Goal: Task Accomplishment & Management: Manage account settings

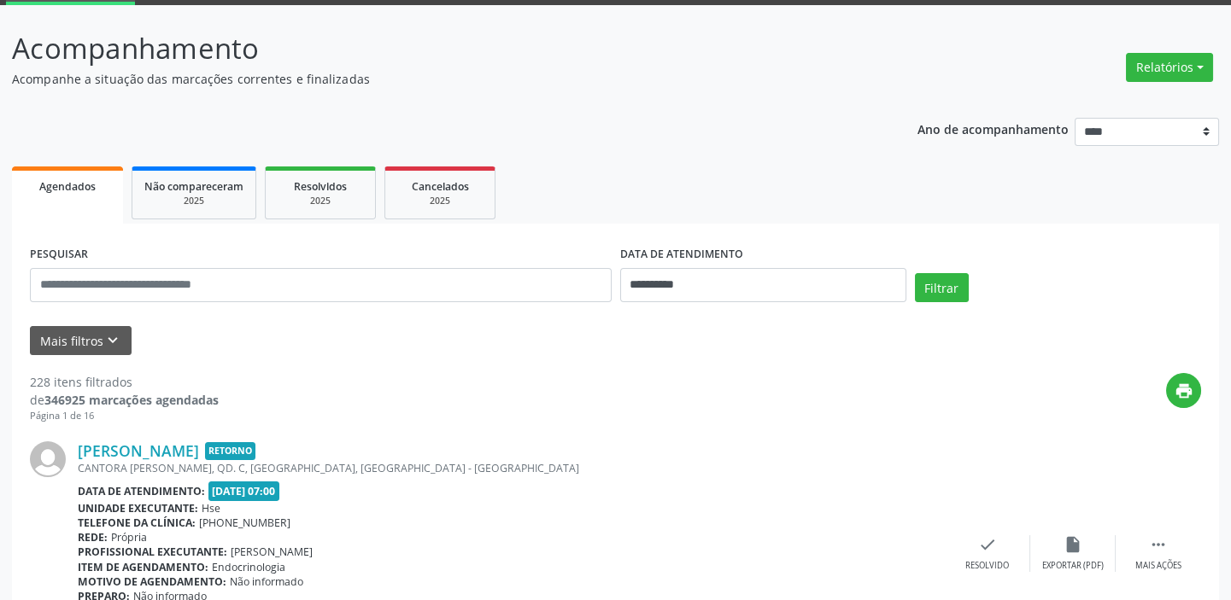
scroll to position [89, 0]
drag, startPoint x: 921, startPoint y: 68, endPoint x: 940, endPoint y: 94, distance: 31.8
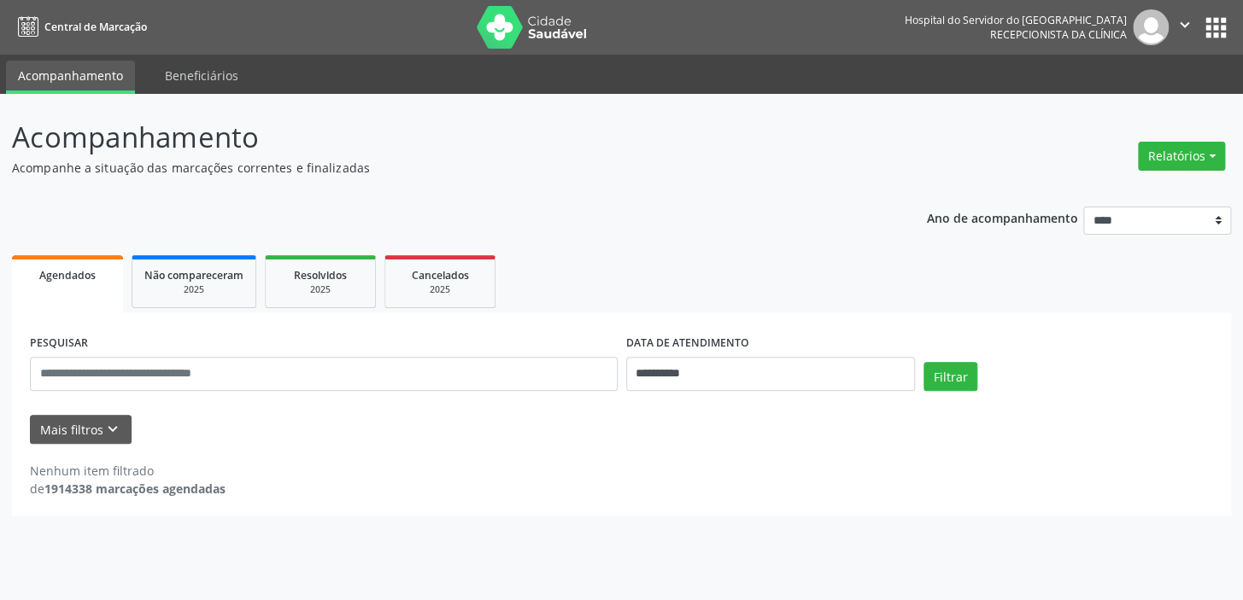
click at [67, 268] on span "Agendados" at bounding box center [67, 275] width 56 height 15
click at [90, 426] on button "Mais filtros keyboard_arrow_down" at bounding box center [81, 430] width 102 height 30
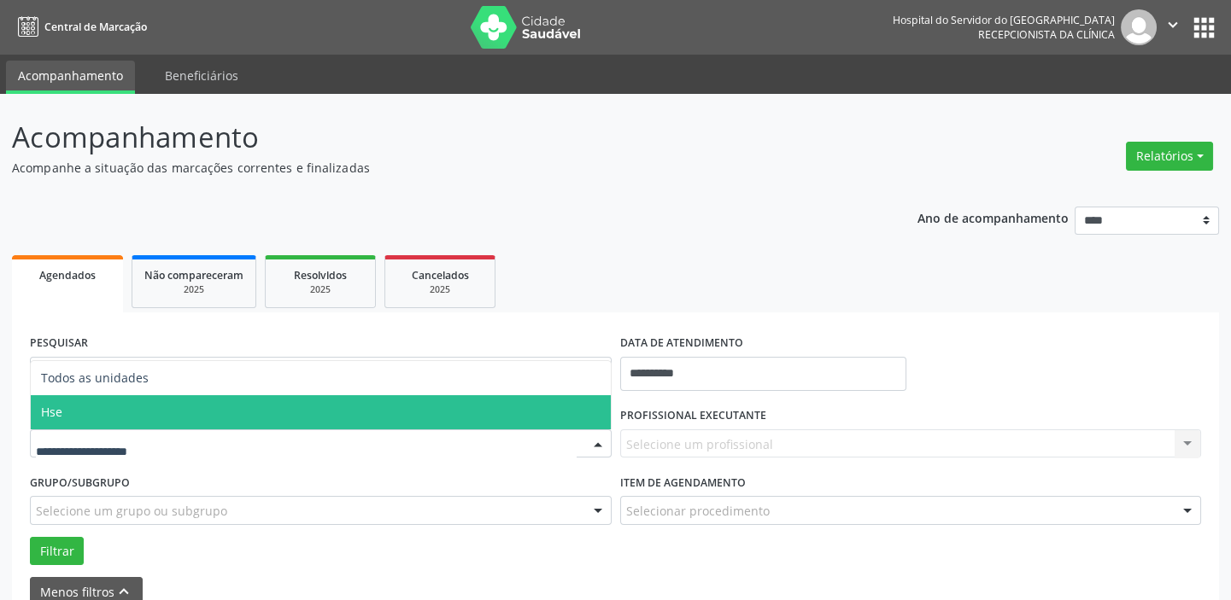
click at [114, 406] on span "Hse" at bounding box center [321, 412] width 580 height 34
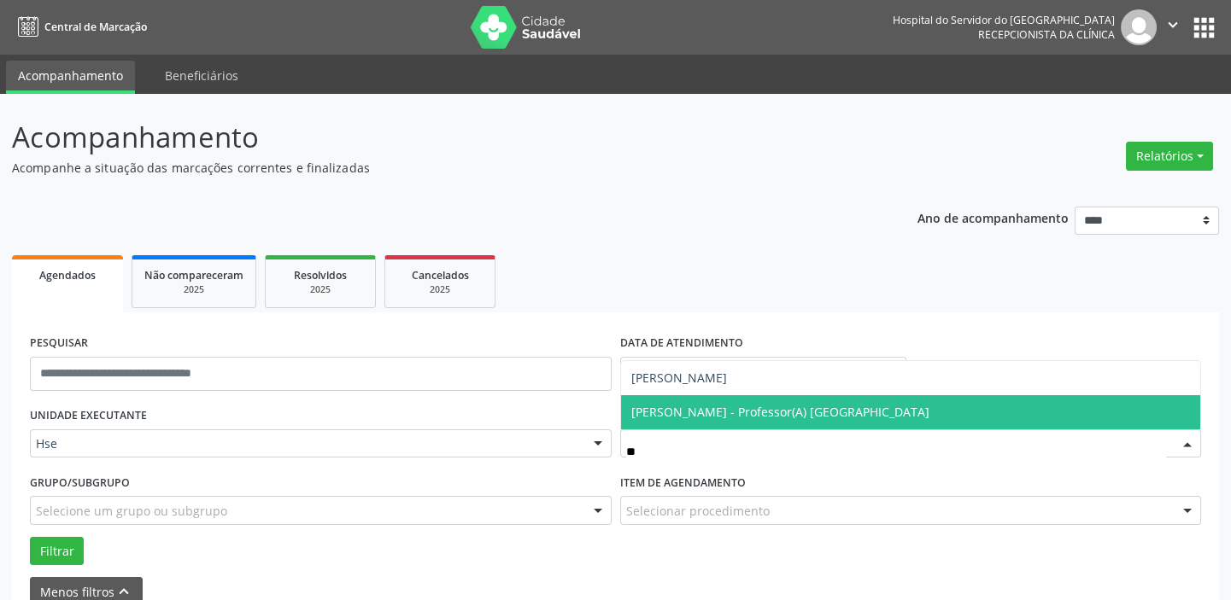
click at [745, 412] on span "[PERSON_NAME] - Professor(A) [GEOGRAPHIC_DATA]" at bounding box center [780, 412] width 298 height 16
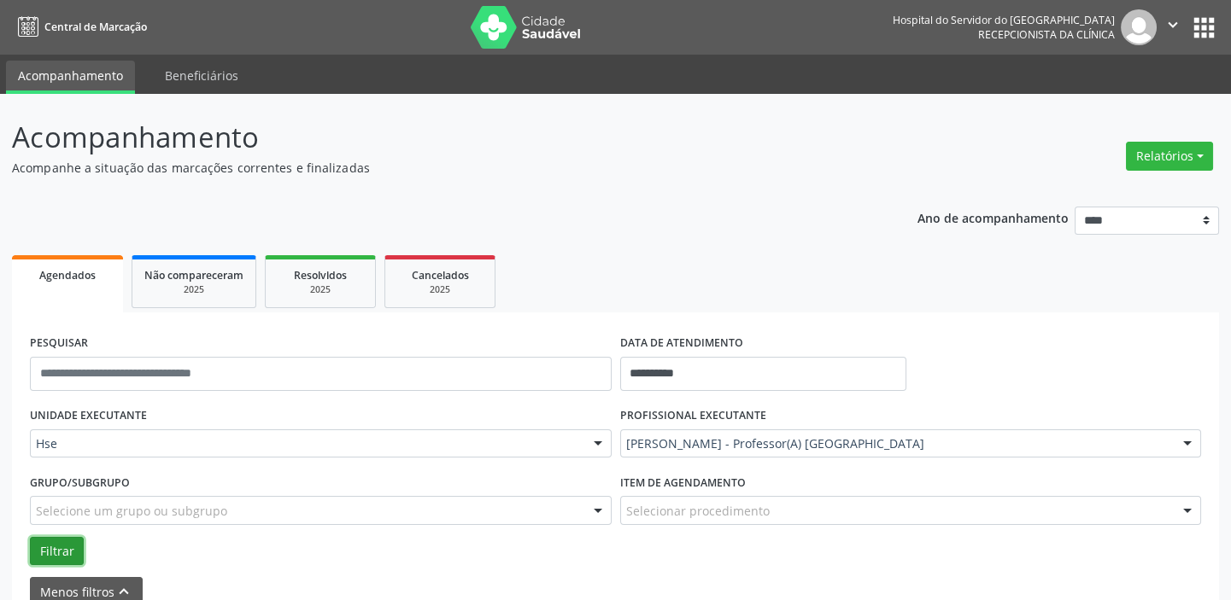
click at [67, 542] on button "Filtrar" at bounding box center [57, 551] width 54 height 29
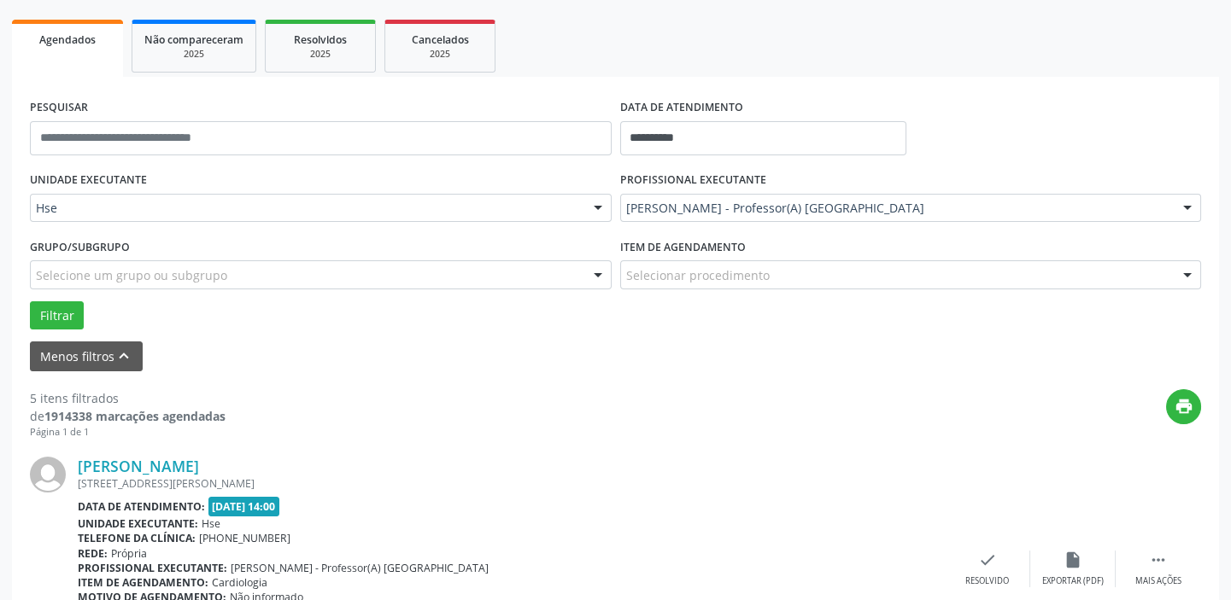
scroll to position [388, 0]
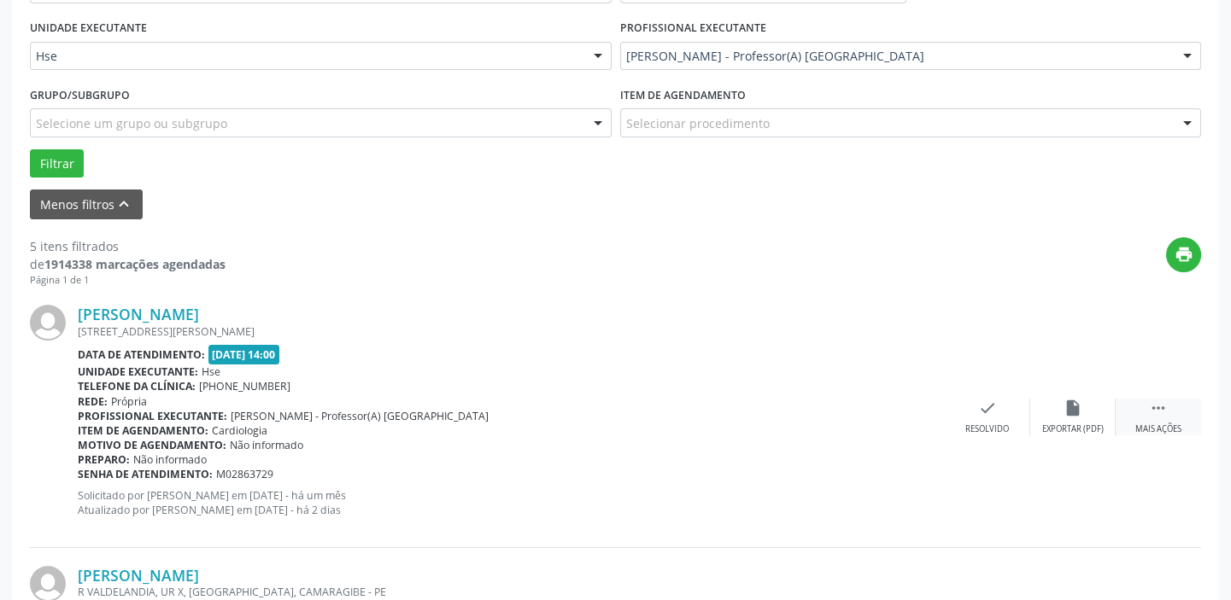
click at [1152, 415] on icon "" at bounding box center [1158, 408] width 19 height 19
click at [1073, 424] on div "Não compareceu" at bounding box center [1072, 430] width 73 height 12
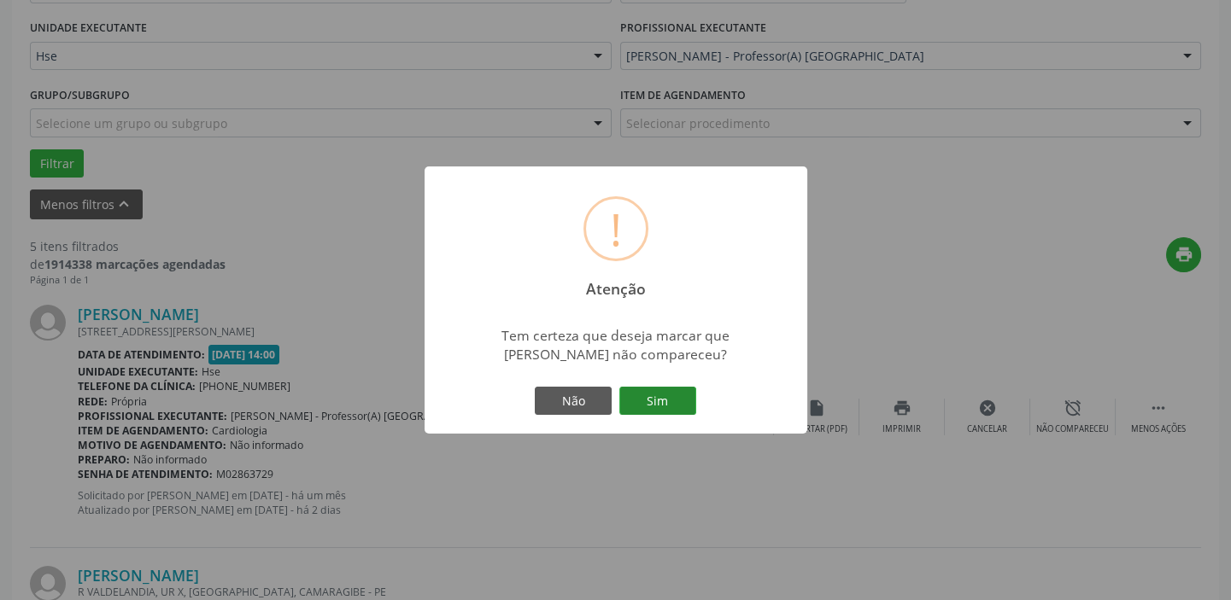
click at [662, 401] on button "Sim" at bounding box center [657, 401] width 77 height 29
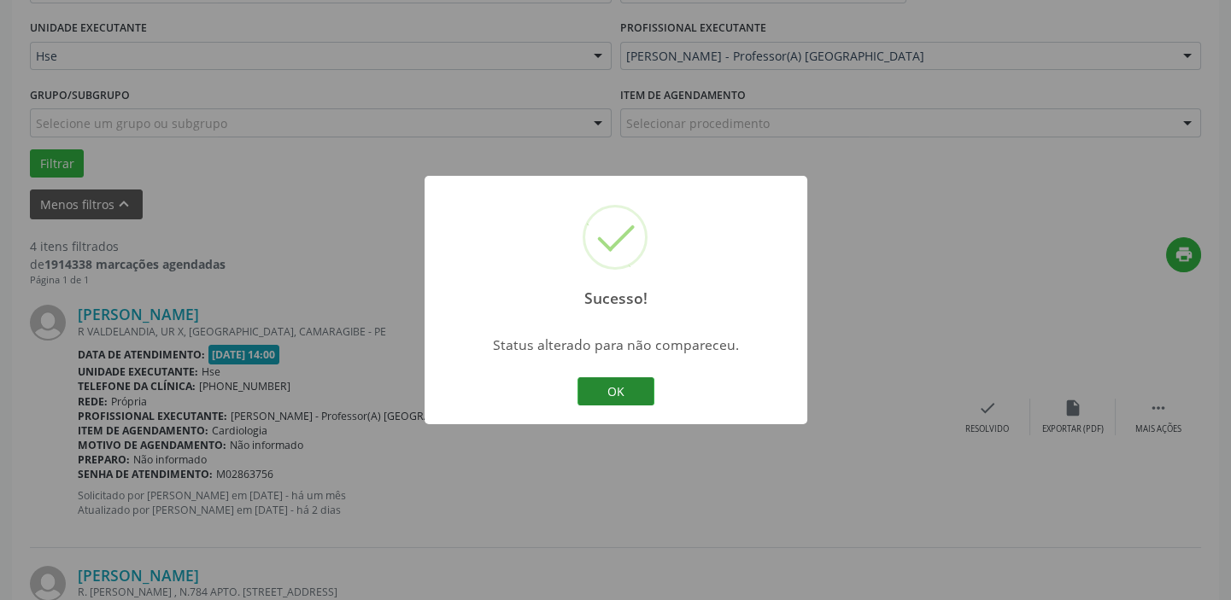
click at [630, 394] on button "OK" at bounding box center [615, 391] width 77 height 29
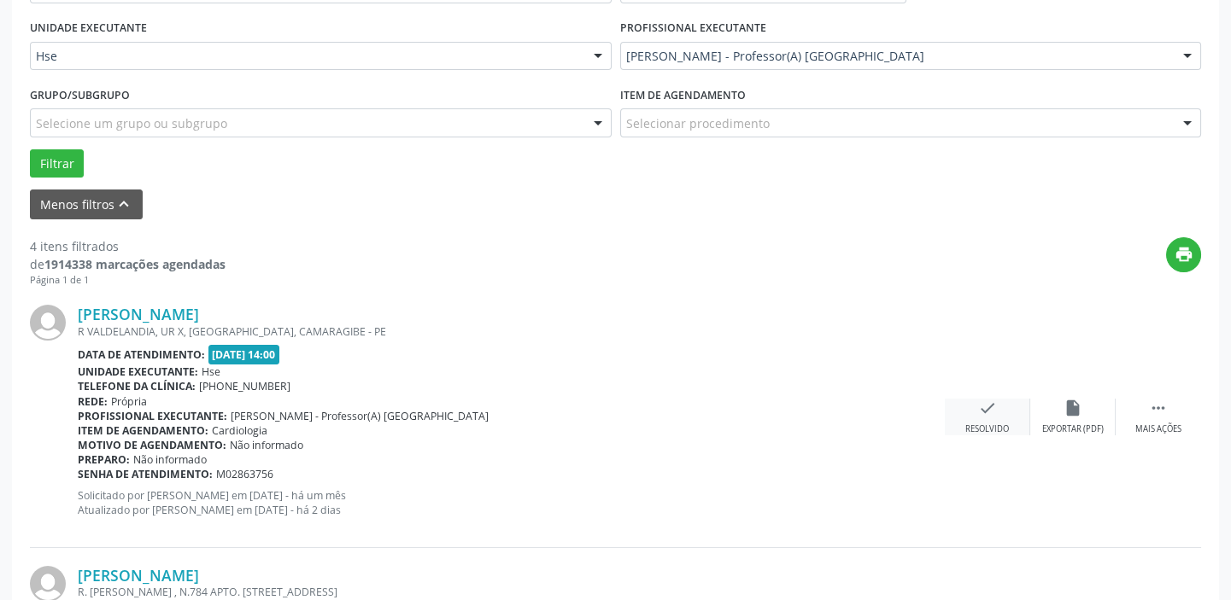
click at [995, 412] on icon "check" at bounding box center [987, 408] width 19 height 19
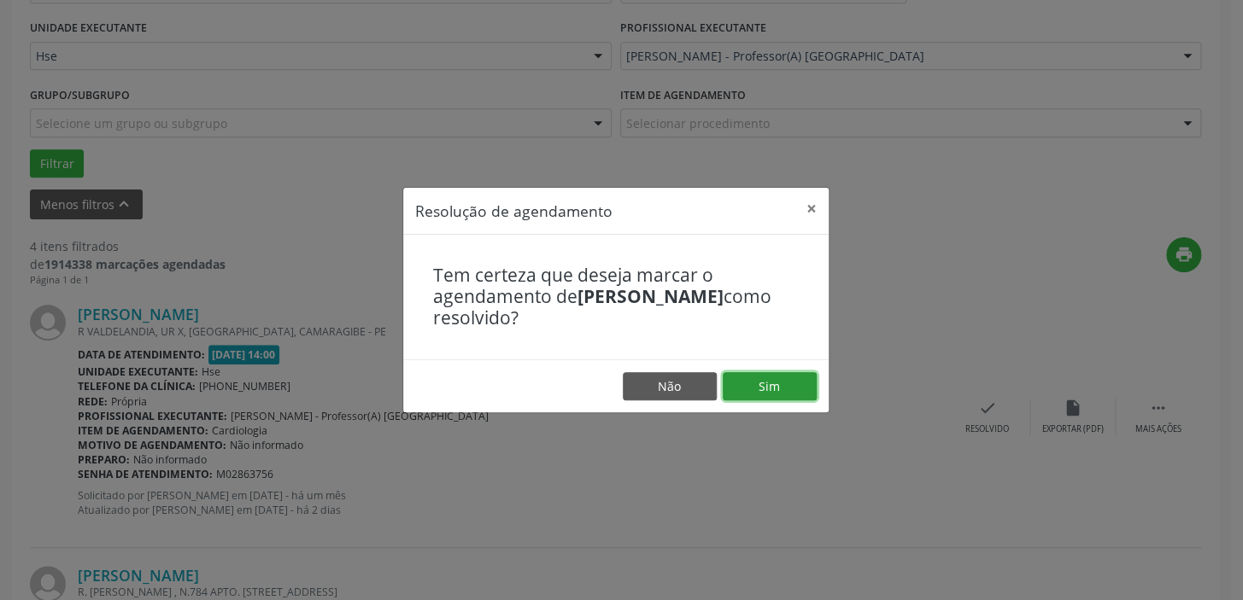
click at [792, 384] on button "Sim" at bounding box center [769, 386] width 94 height 29
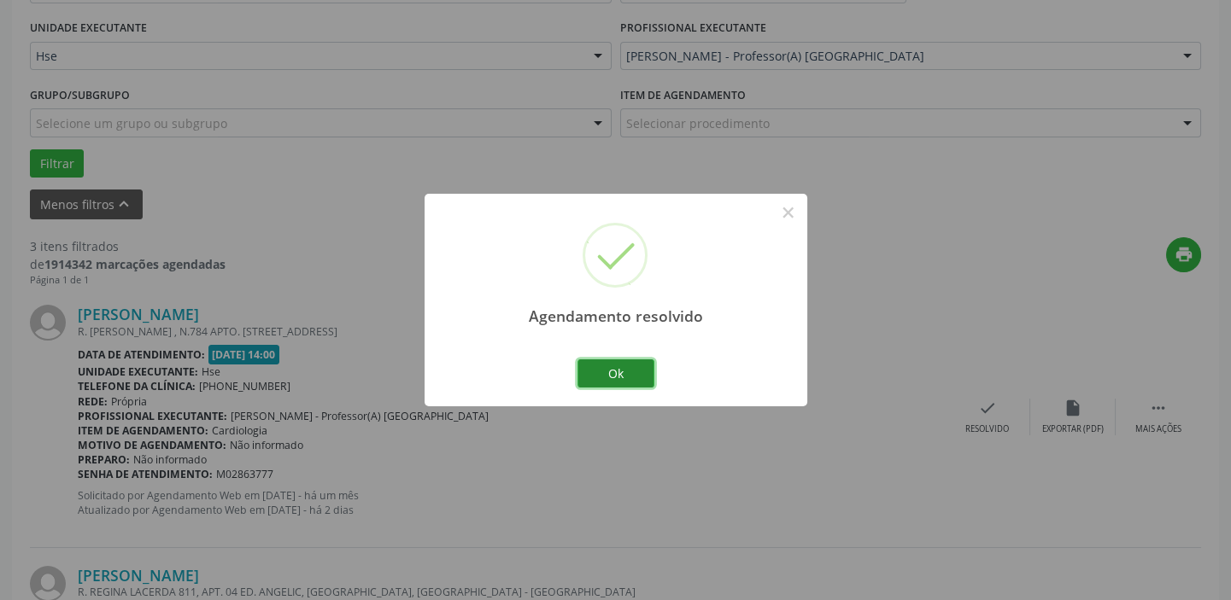
click at [630, 371] on button "Ok" at bounding box center [615, 374] width 77 height 29
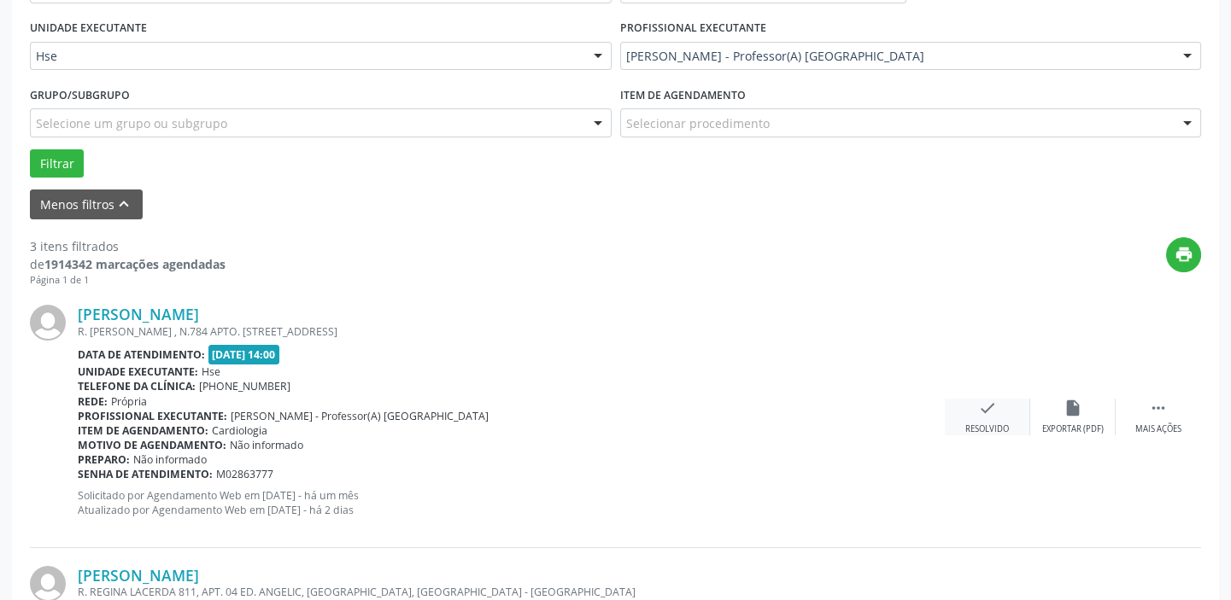
click at [979, 428] on div "Resolvido" at bounding box center [987, 430] width 44 height 12
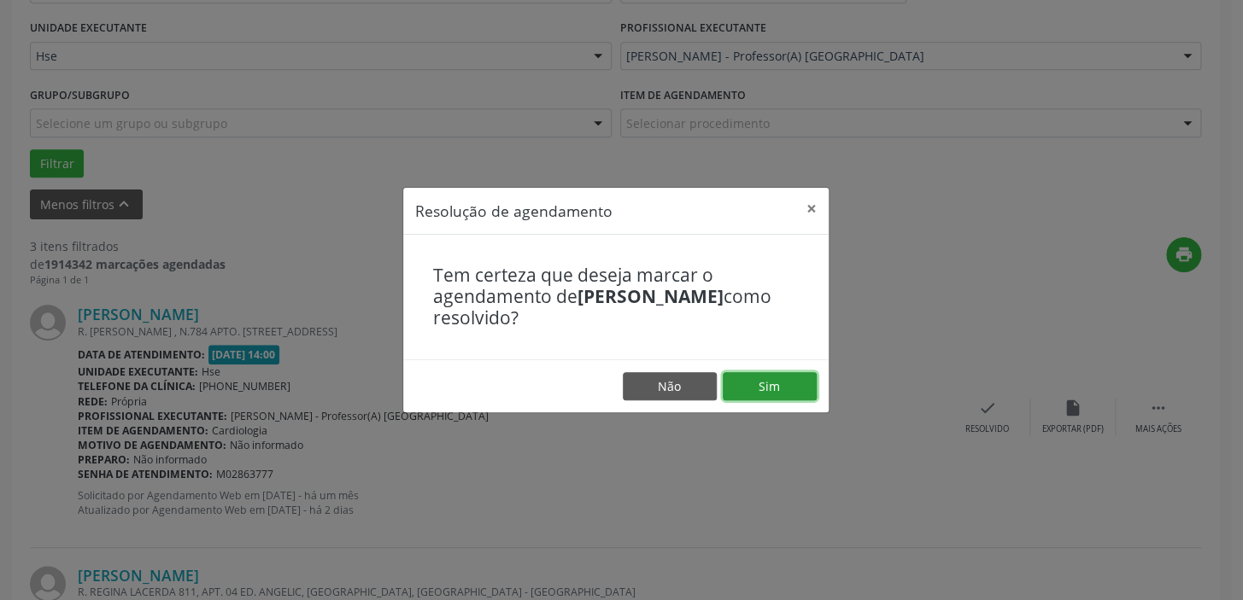
click at [791, 390] on button "Sim" at bounding box center [769, 386] width 94 height 29
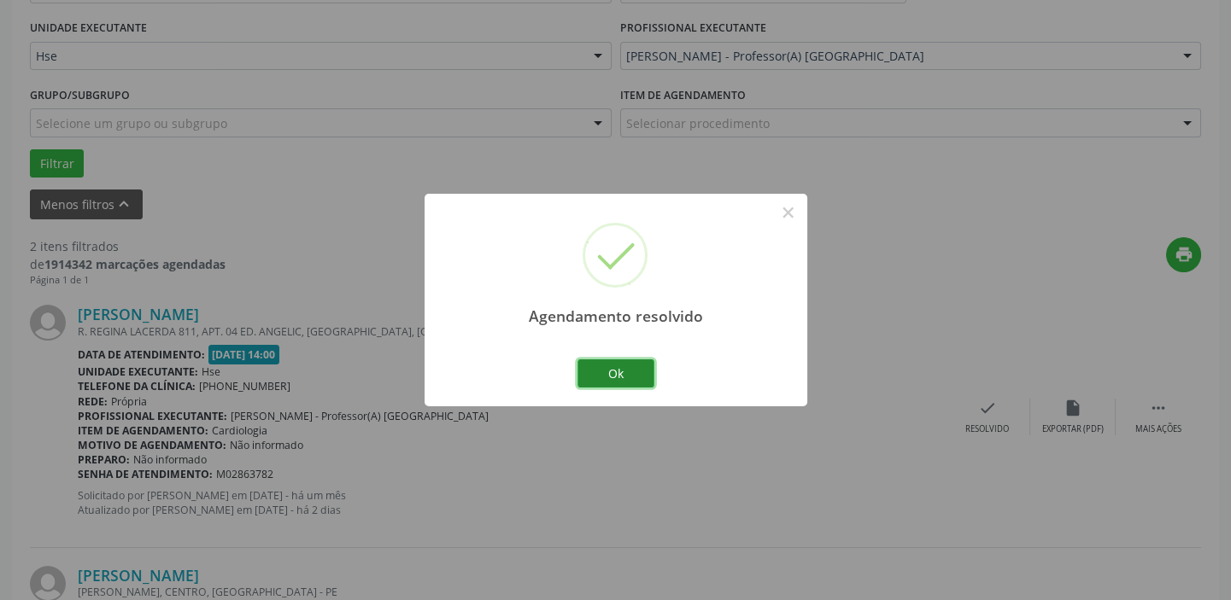
click at [622, 368] on button "Ok" at bounding box center [615, 374] width 77 height 29
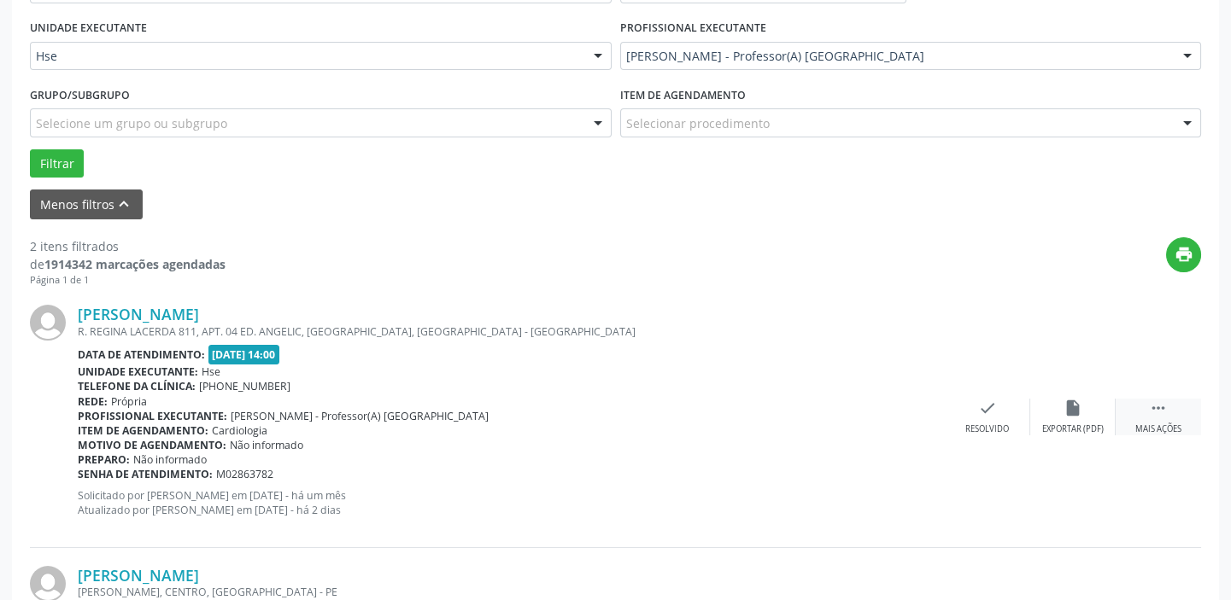
click at [1150, 415] on icon "" at bounding box center [1158, 408] width 19 height 19
click at [1090, 414] on div "alarm_off Não compareceu" at bounding box center [1072, 417] width 85 height 37
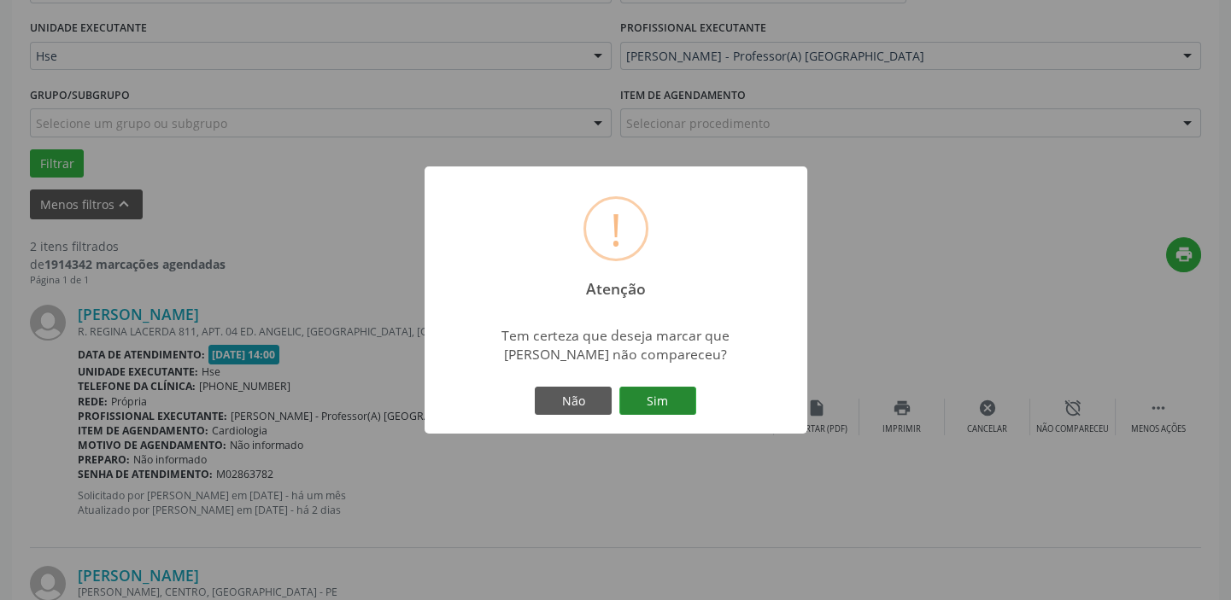
click at [672, 401] on button "Sim" at bounding box center [657, 401] width 77 height 29
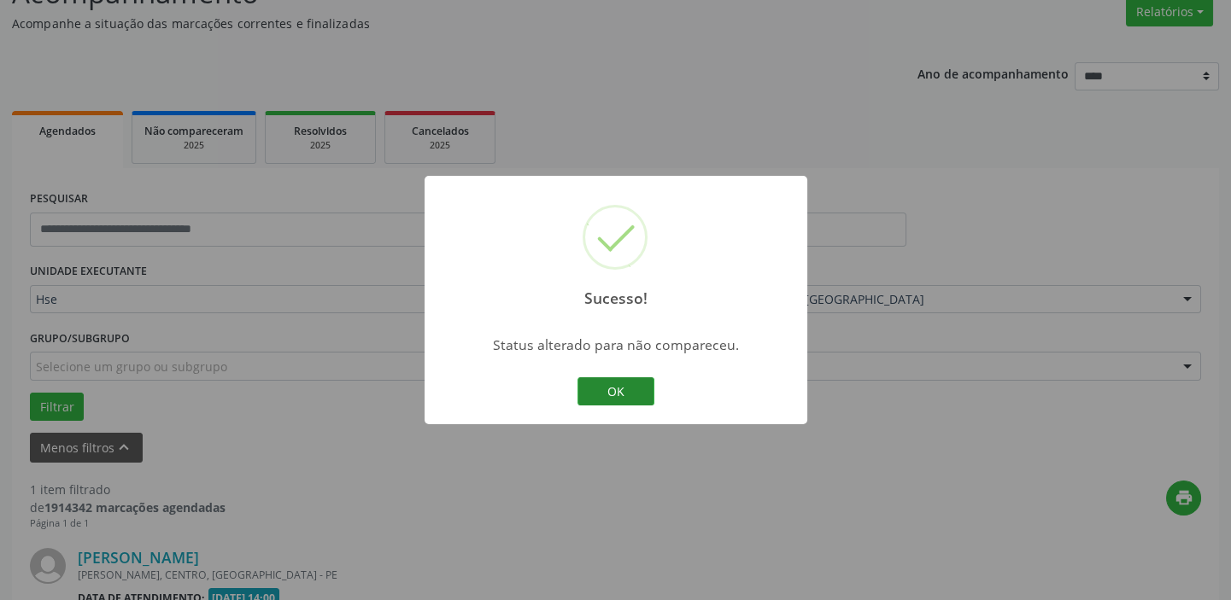
scroll to position [364, 0]
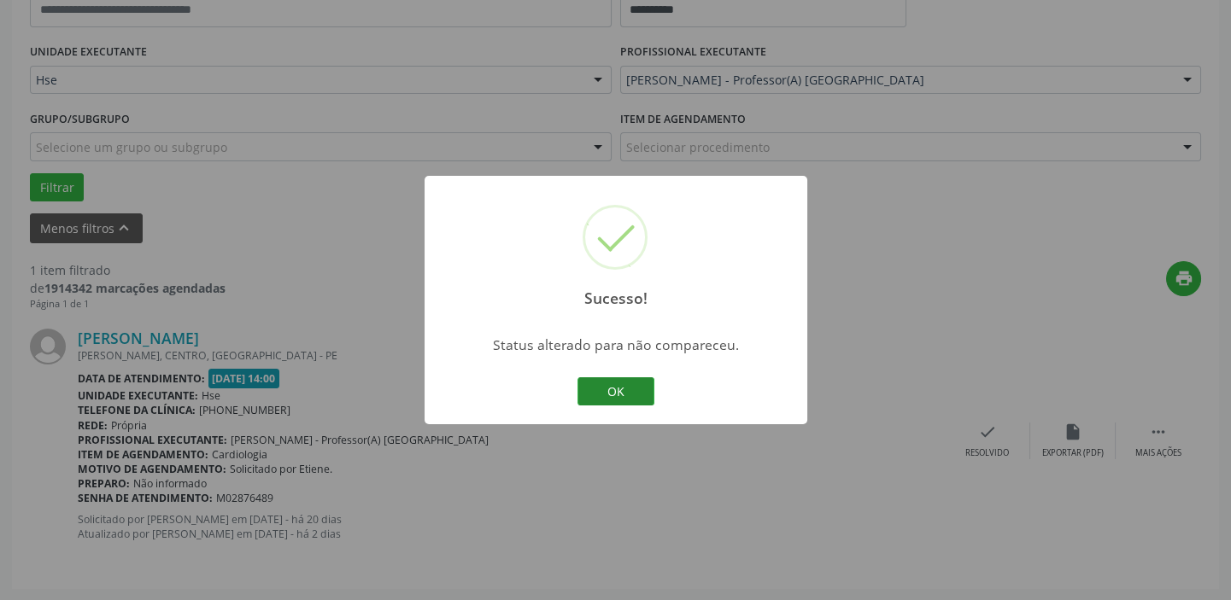
click at [626, 393] on button "OK" at bounding box center [615, 391] width 77 height 29
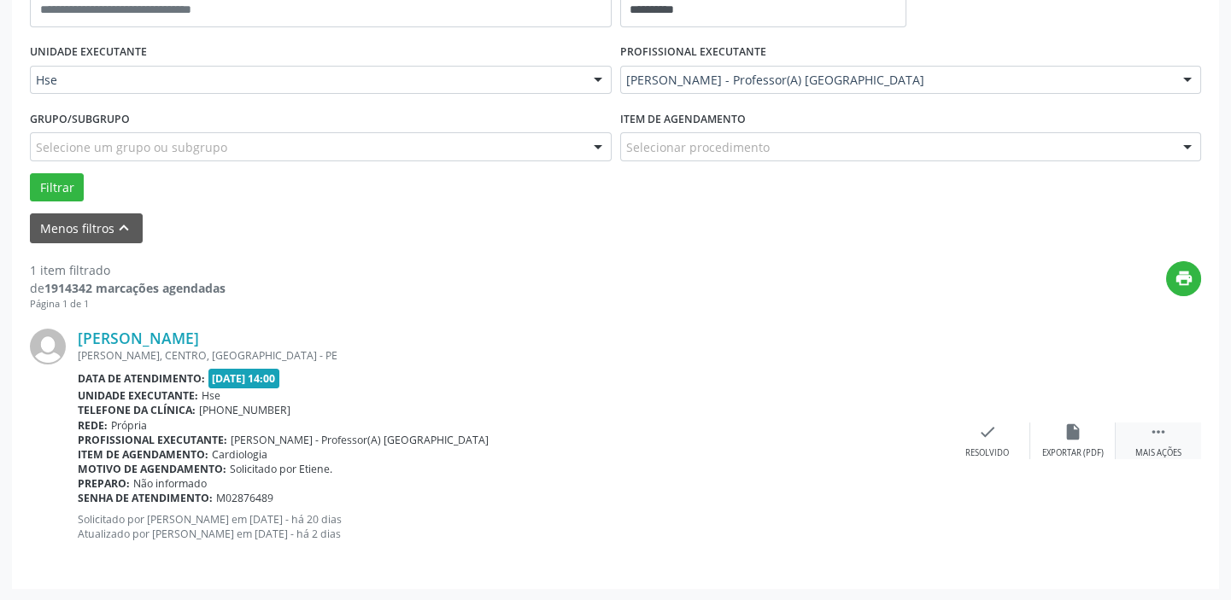
click at [1174, 447] on div "Mais ações" at bounding box center [1158, 453] width 46 height 12
click at [1080, 435] on icon "alarm_off" at bounding box center [1072, 432] width 19 height 19
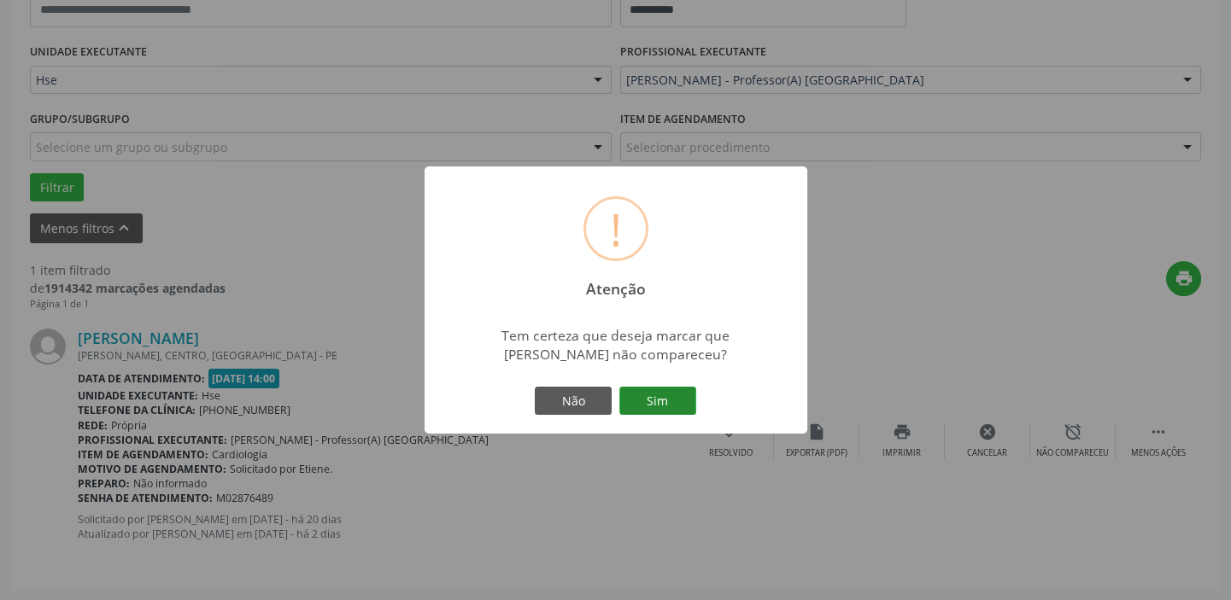
click at [664, 393] on button "Sim" at bounding box center [657, 401] width 77 height 29
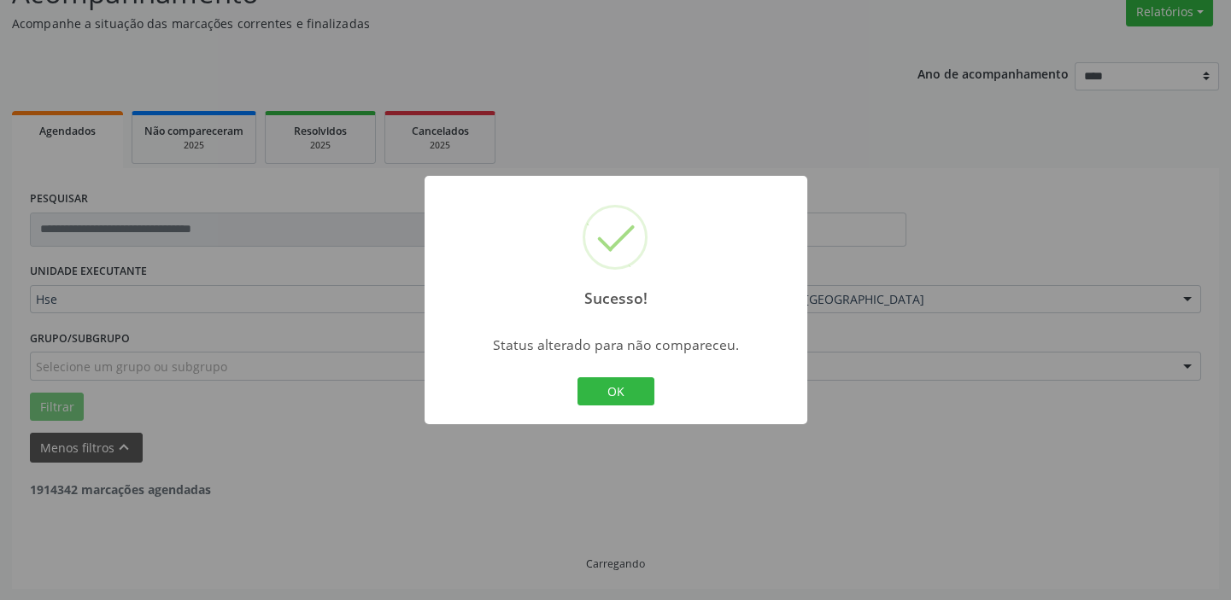
scroll to position [89, 0]
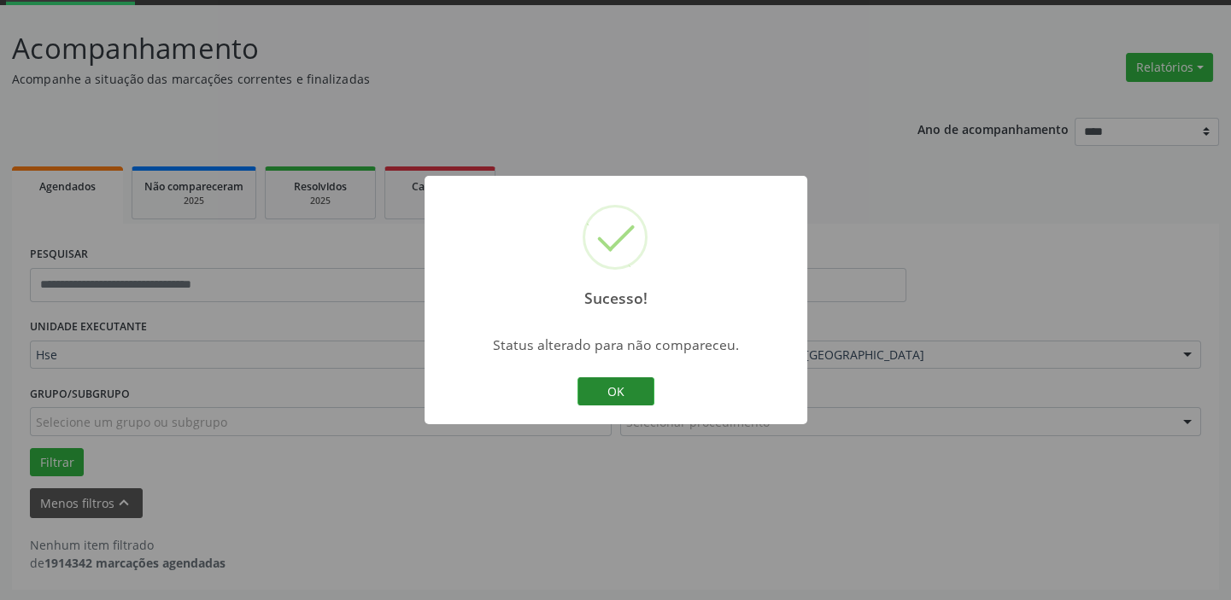
click at [605, 392] on button "OK" at bounding box center [615, 391] width 77 height 29
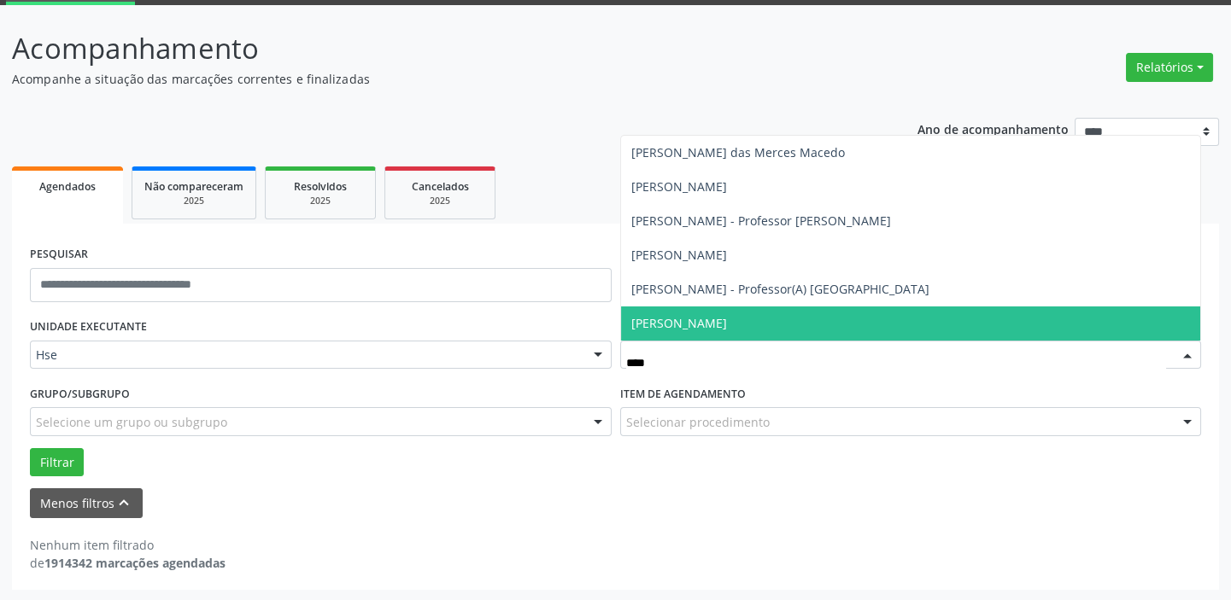
type input "*****"
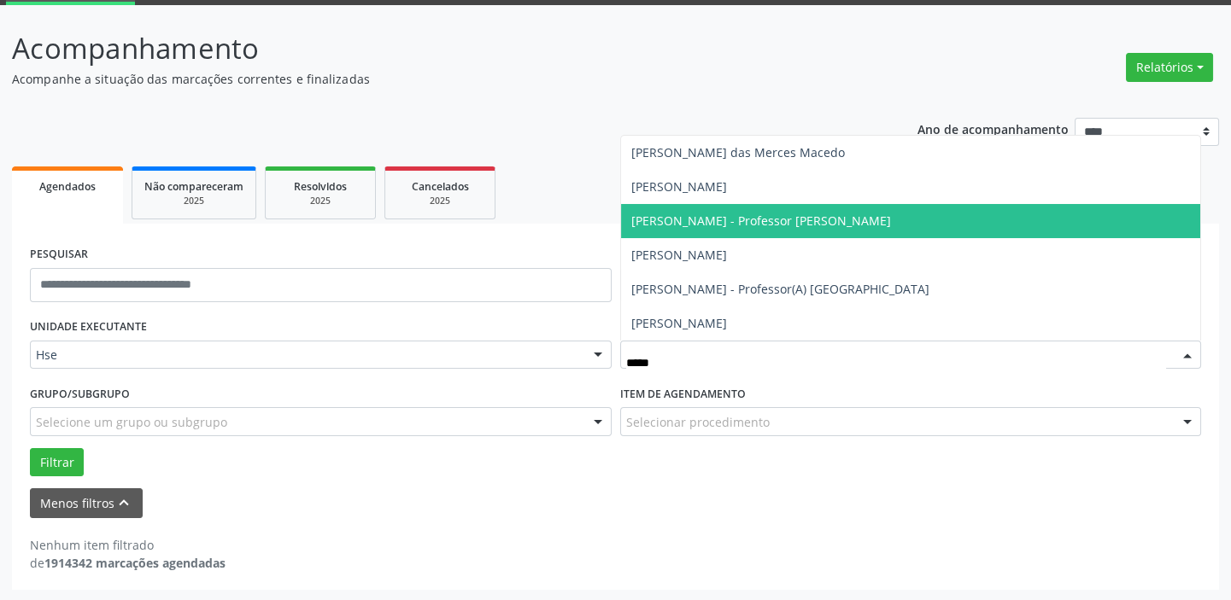
click at [700, 222] on span "[PERSON_NAME] - Professor [PERSON_NAME]" at bounding box center [761, 221] width 260 height 16
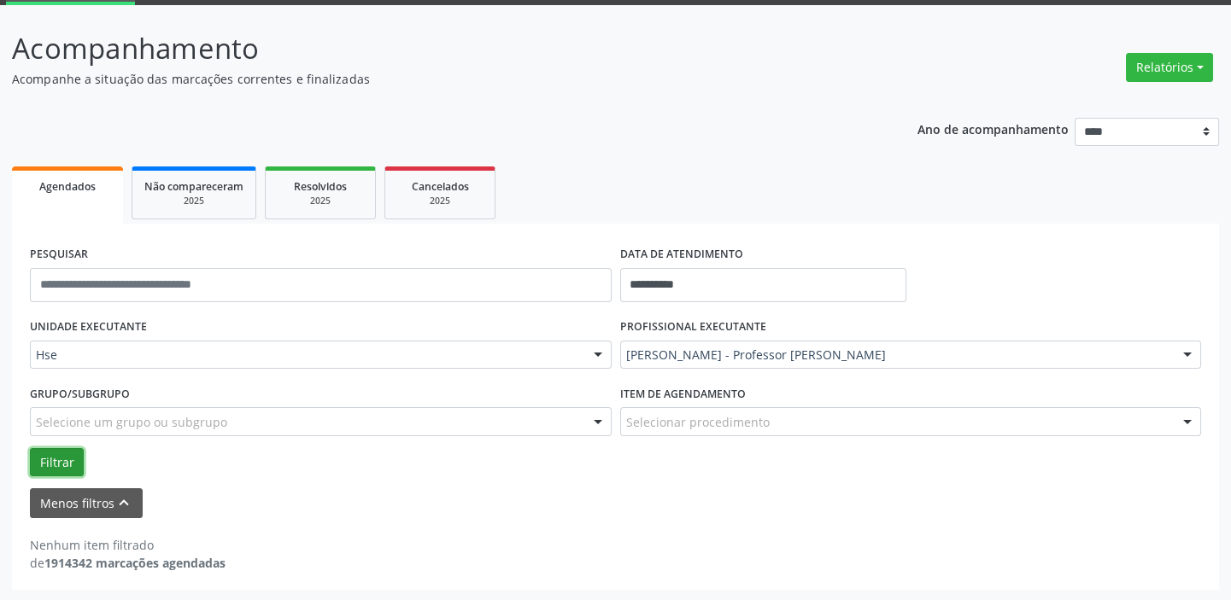
click at [50, 452] on button "Filtrar" at bounding box center [57, 462] width 54 height 29
